Goal: Find specific page/section

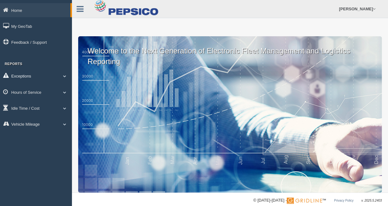
click at [42, 78] on link "Exceptions" at bounding box center [36, 76] width 72 height 14
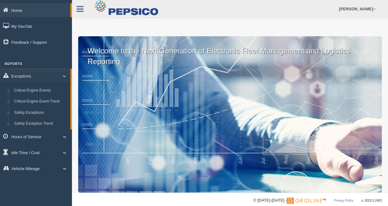
click at [38, 83] on li "Exceptions Critical Engine Events Critical Engine Event Trend Safety Exceptions…" at bounding box center [36, 99] width 72 height 61
click at [44, 76] on link "Exceptions" at bounding box center [35, 76] width 70 height 14
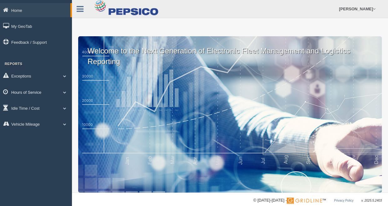
click at [43, 94] on link "Hours of Service" at bounding box center [36, 92] width 72 height 14
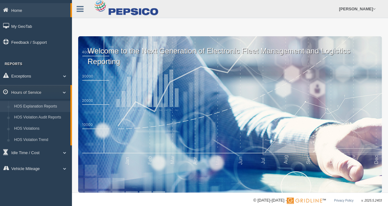
click at [45, 108] on link "HOS Explanation Reports" at bounding box center [40, 106] width 59 height 11
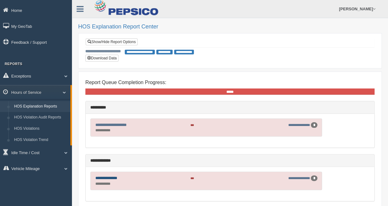
click at [115, 176] on link "**********" at bounding box center [106, 178] width 22 height 4
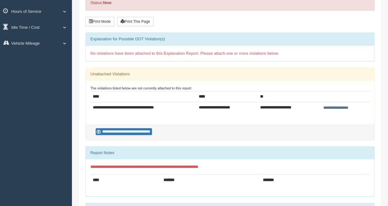
scroll to position [80, 0]
